Goal: Book appointment/travel/reservation

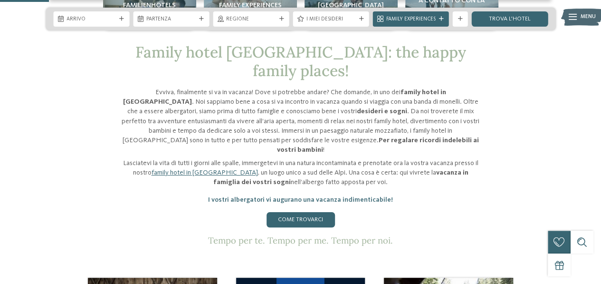
scroll to position [238, 0]
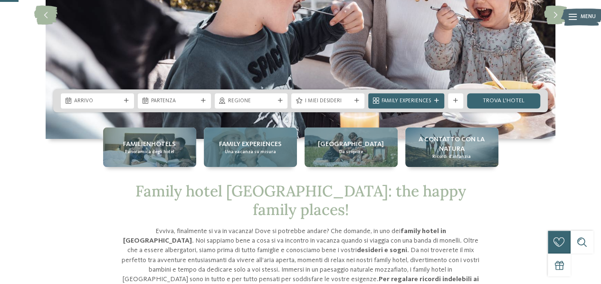
scroll to position [95, 0]
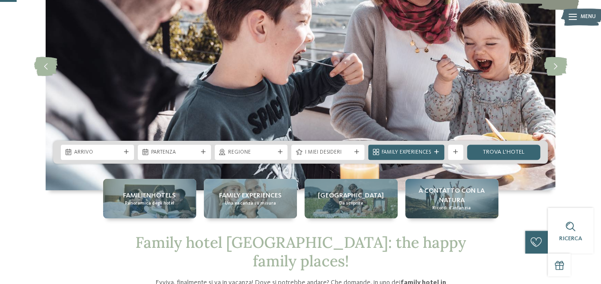
click at [248, 152] on span "Regione" at bounding box center [251, 153] width 47 height 8
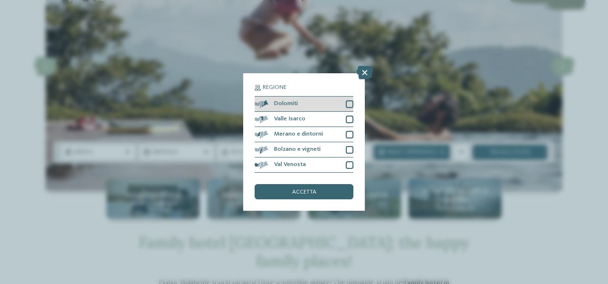
click at [348, 103] on div at bounding box center [350, 104] width 8 height 8
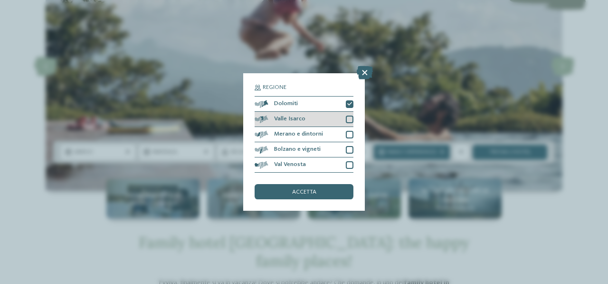
click at [347, 121] on div at bounding box center [350, 119] width 8 height 8
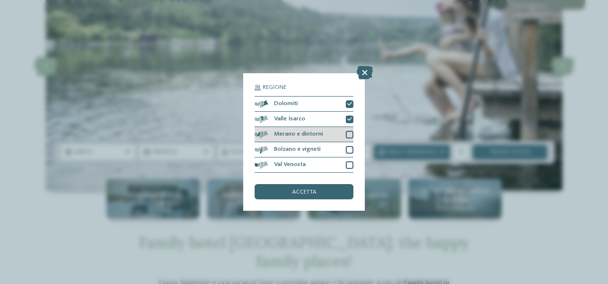
click at [350, 132] on div at bounding box center [350, 135] width 8 height 8
click at [350, 148] on div at bounding box center [350, 150] width 8 height 8
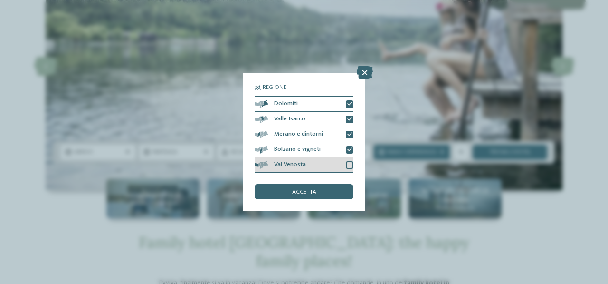
click at [349, 166] on div at bounding box center [350, 165] width 8 height 8
click at [315, 195] on div "accetta" at bounding box center [304, 191] width 99 height 15
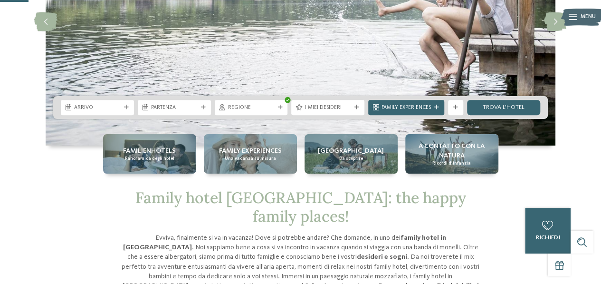
scroll to position [190, 0]
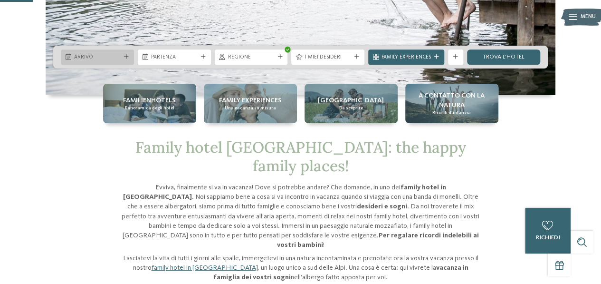
click at [102, 55] on span "Arrivo" at bounding box center [97, 58] width 47 height 8
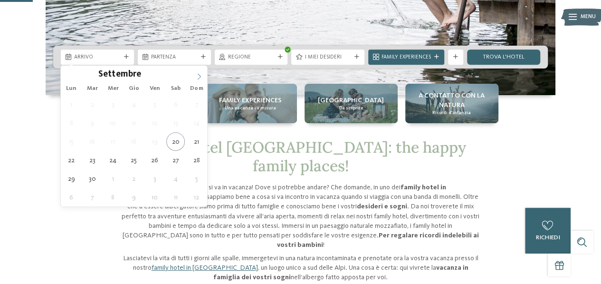
click at [199, 77] on icon at bounding box center [199, 76] width 3 height 6
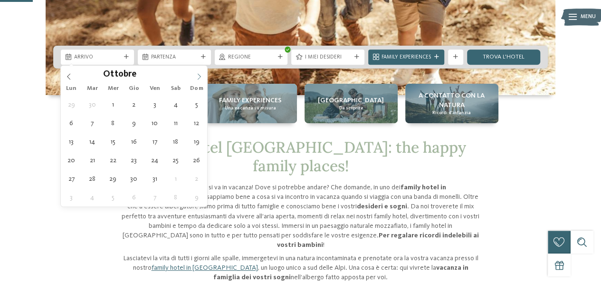
click at [199, 77] on icon at bounding box center [199, 76] width 3 height 6
click at [199, 77] on icon at bounding box center [199, 76] width 7 height 7
click at [200, 76] on icon at bounding box center [199, 76] width 7 height 7
type input "****"
click at [66, 75] on icon at bounding box center [69, 76] width 7 height 7
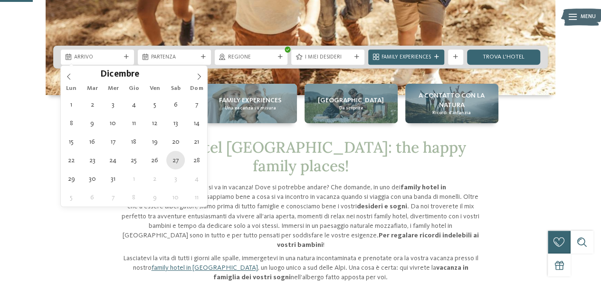
type div "27.12.2025"
type input "****"
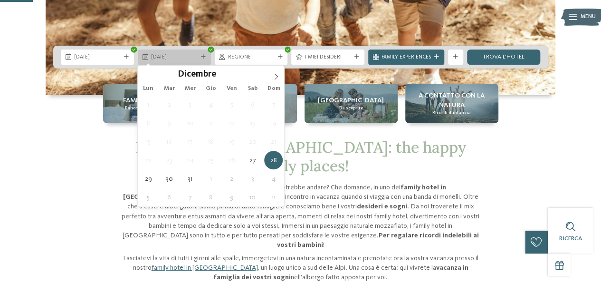
click at [193, 54] on span "28.12.2025" at bounding box center [174, 58] width 47 height 8
type div "03.01.2026"
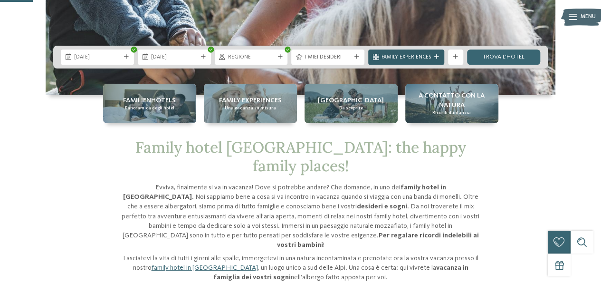
click at [417, 57] on span "Family Experiences" at bounding box center [406, 58] width 49 height 8
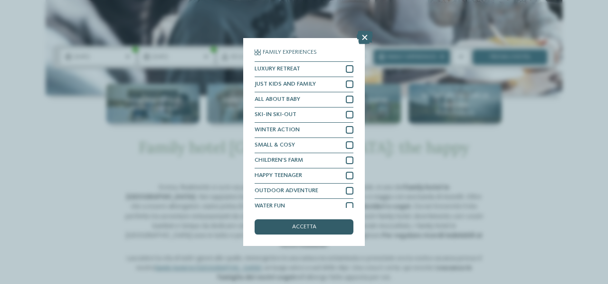
click at [333, 228] on div "accetta" at bounding box center [304, 226] width 99 height 15
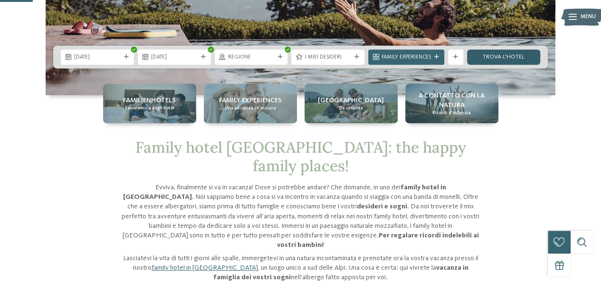
click at [524, 55] on link "trova l’hotel" at bounding box center [503, 56] width 73 height 15
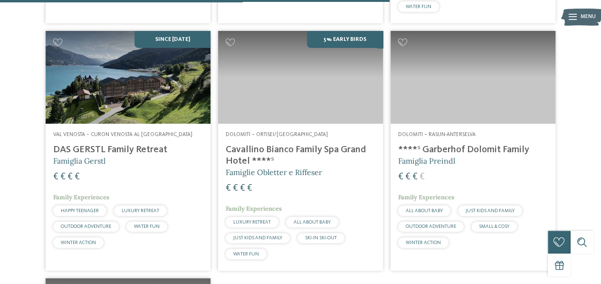
scroll to position [1235, 0]
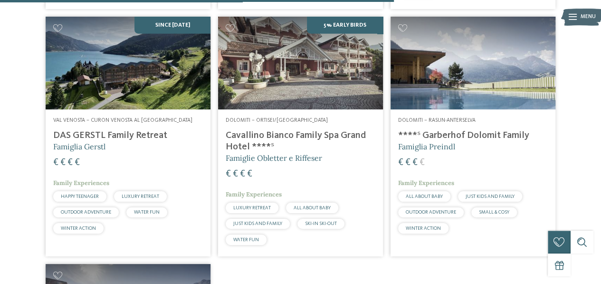
click at [503, 80] on img at bounding box center [473, 63] width 165 height 93
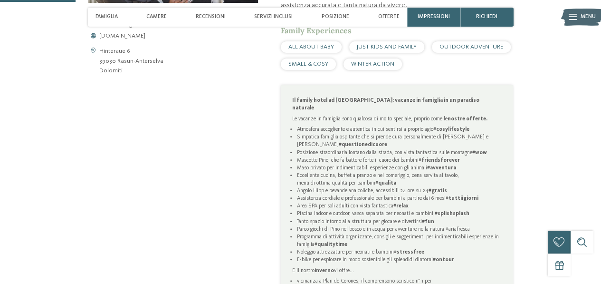
scroll to position [380, 0]
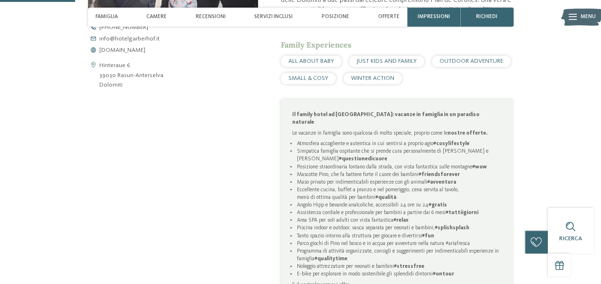
click at [133, 55] on div "Hinteraue 6 39030 Rasun-[GEOGRAPHIC_DATA] Dolomiti [PHONE_NUMBER] info@ no-spam…" at bounding box center [173, 58] width 170 height 66
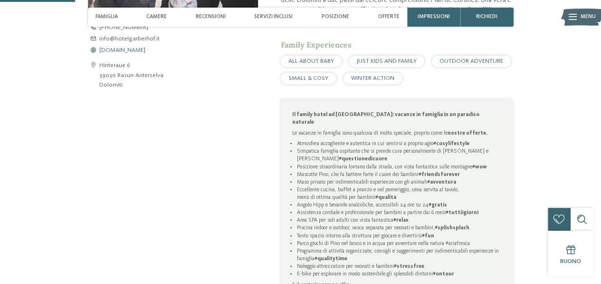
click at [139, 52] on span "[DOMAIN_NAME]" at bounding box center [122, 51] width 46 height 6
